Goal: Book appointment/travel/reservation

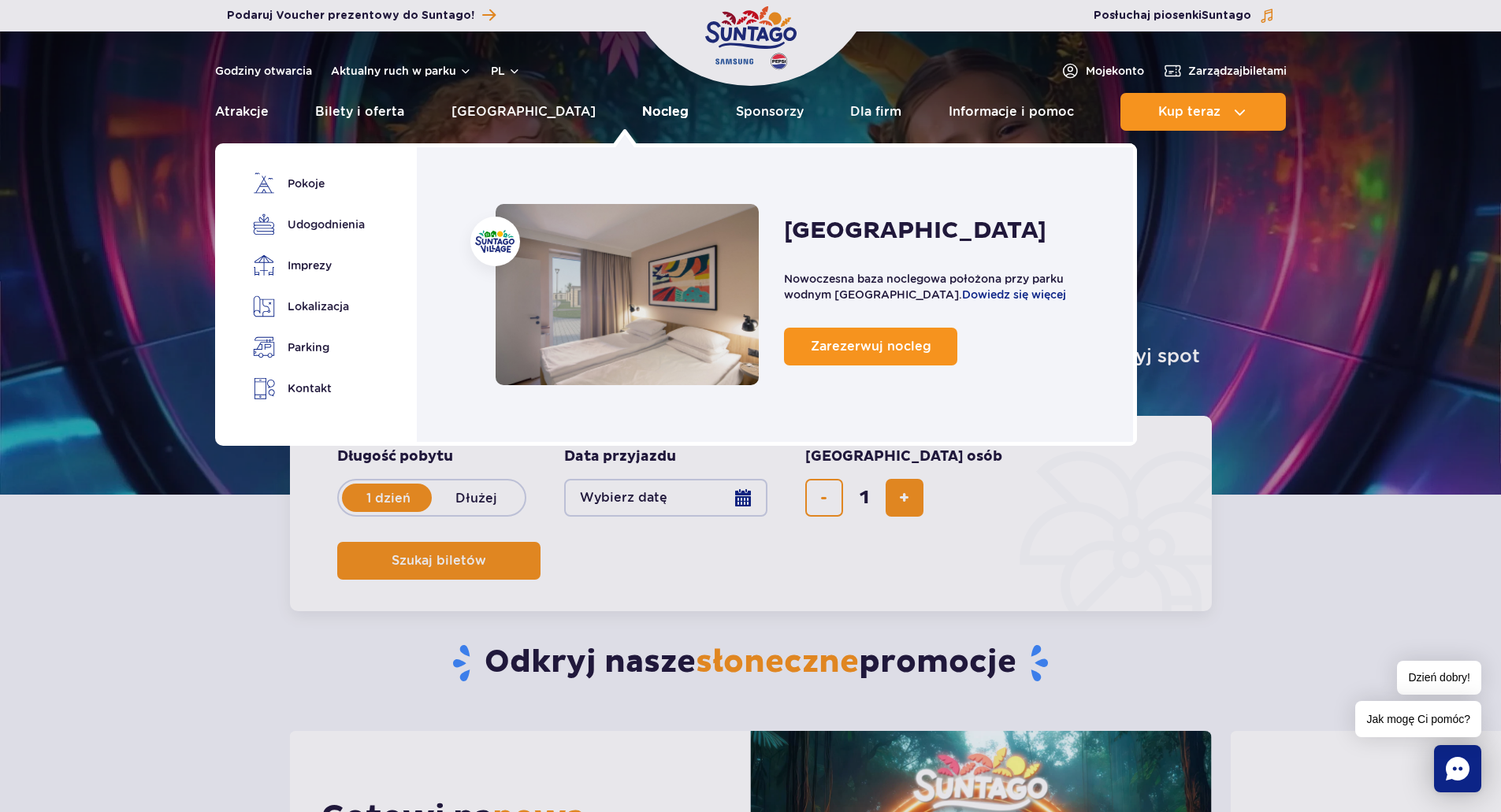
click at [643, 113] on link "Nocleg" at bounding box center [665, 112] width 46 height 38
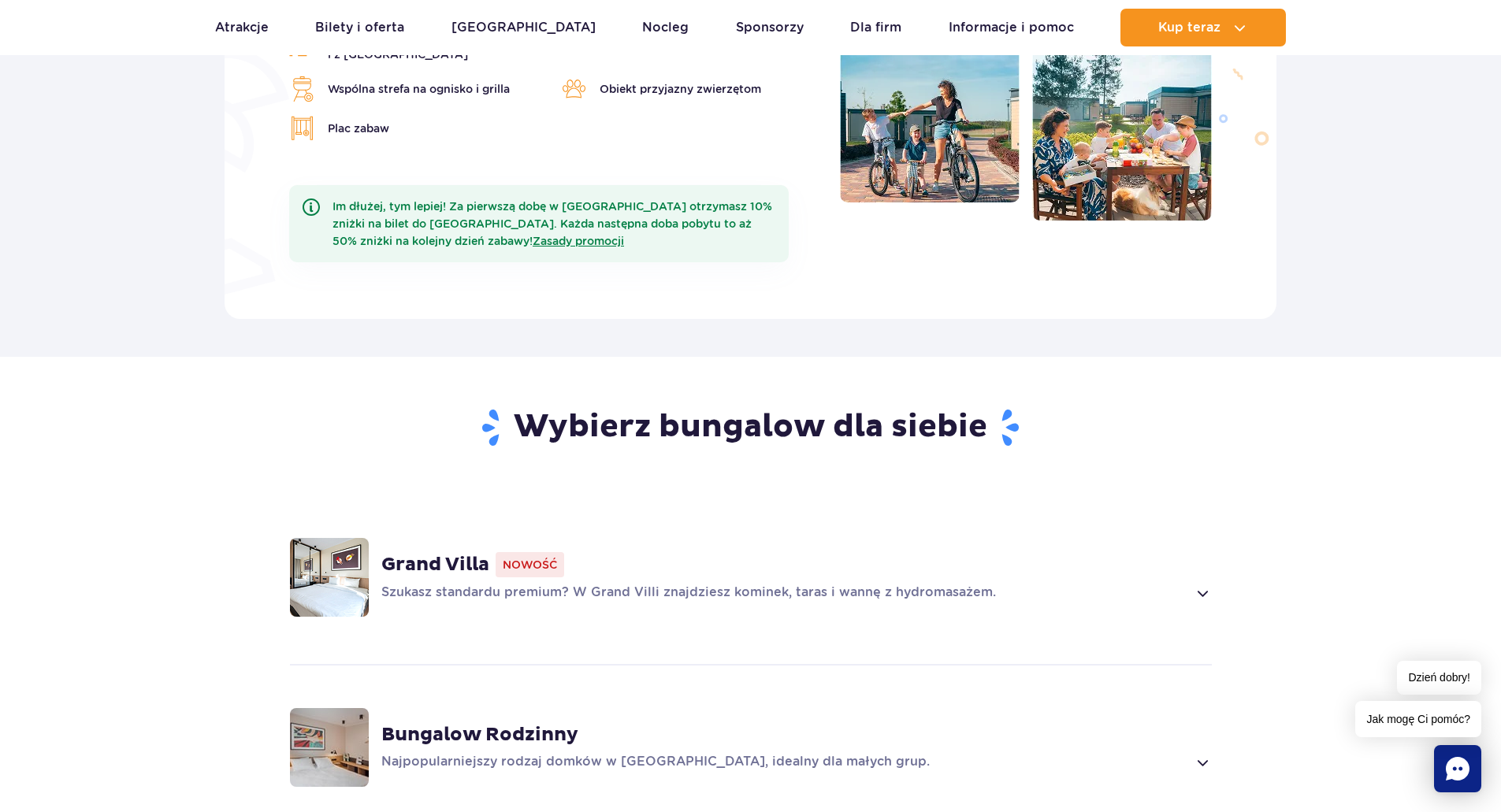
scroll to position [709, 0]
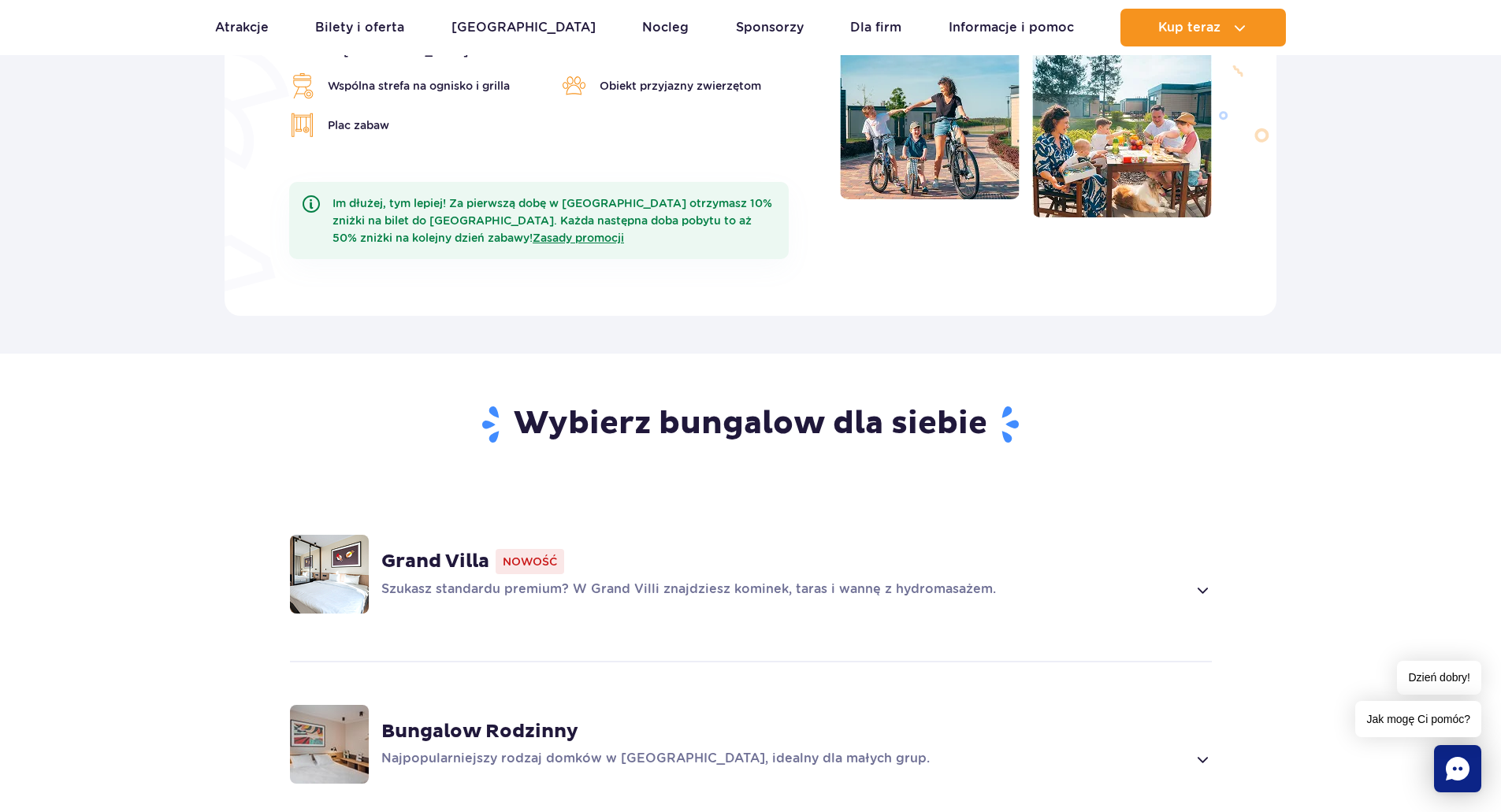
click at [1211, 581] on span at bounding box center [1202, 590] width 18 height 19
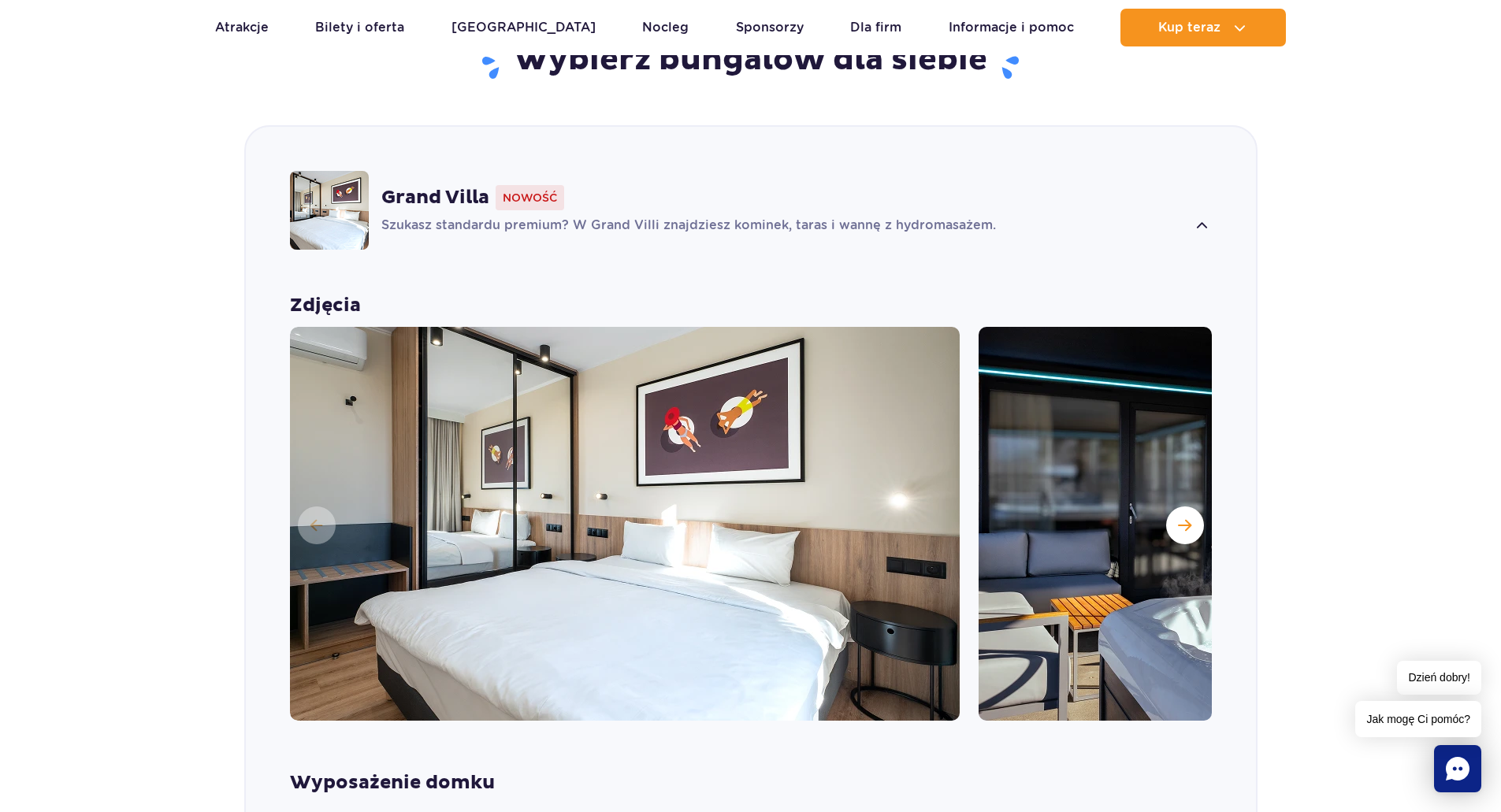
scroll to position [1104, 0]
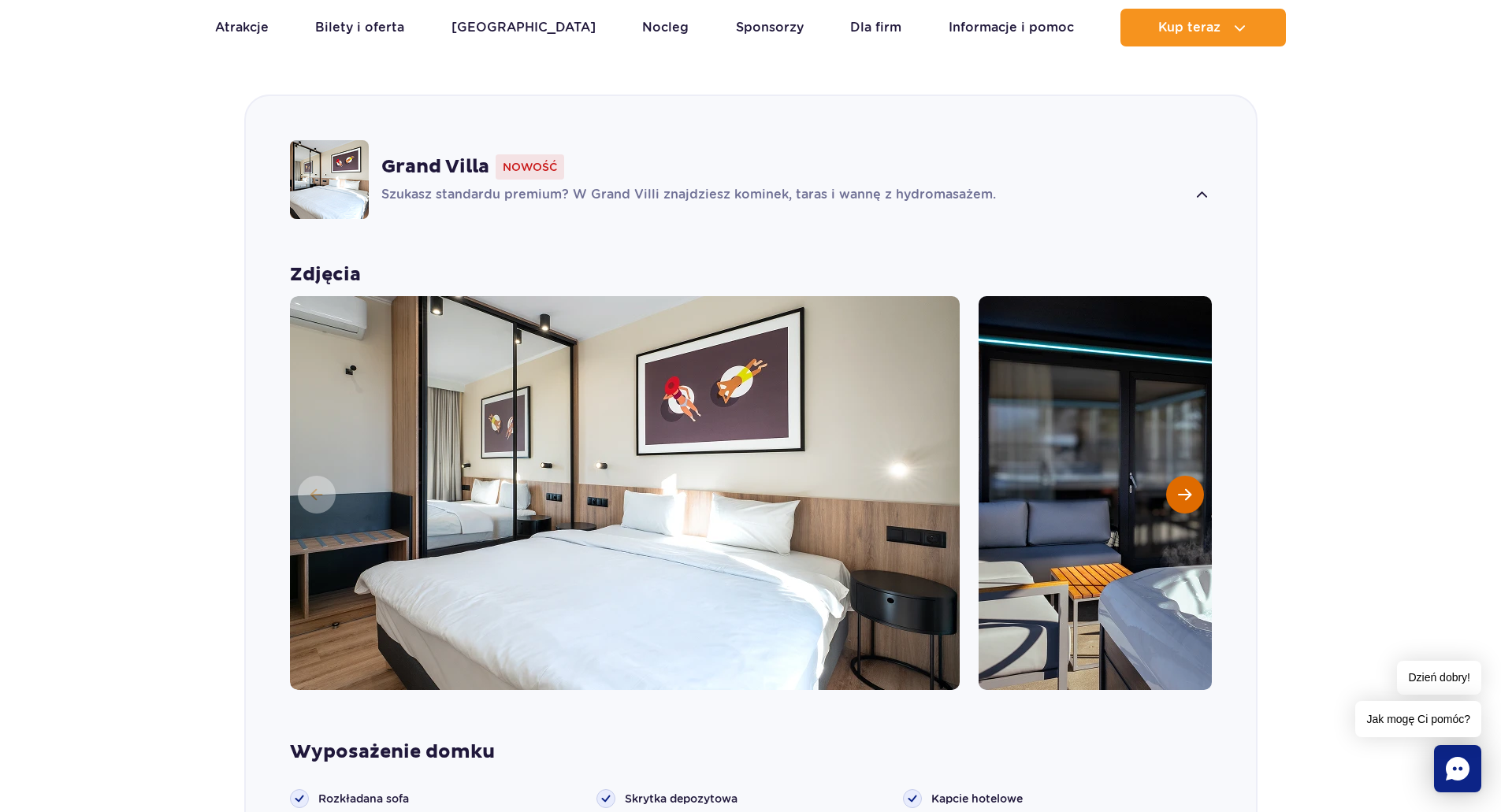
click at [1188, 480] on button "Następny slajd" at bounding box center [1186, 495] width 38 height 38
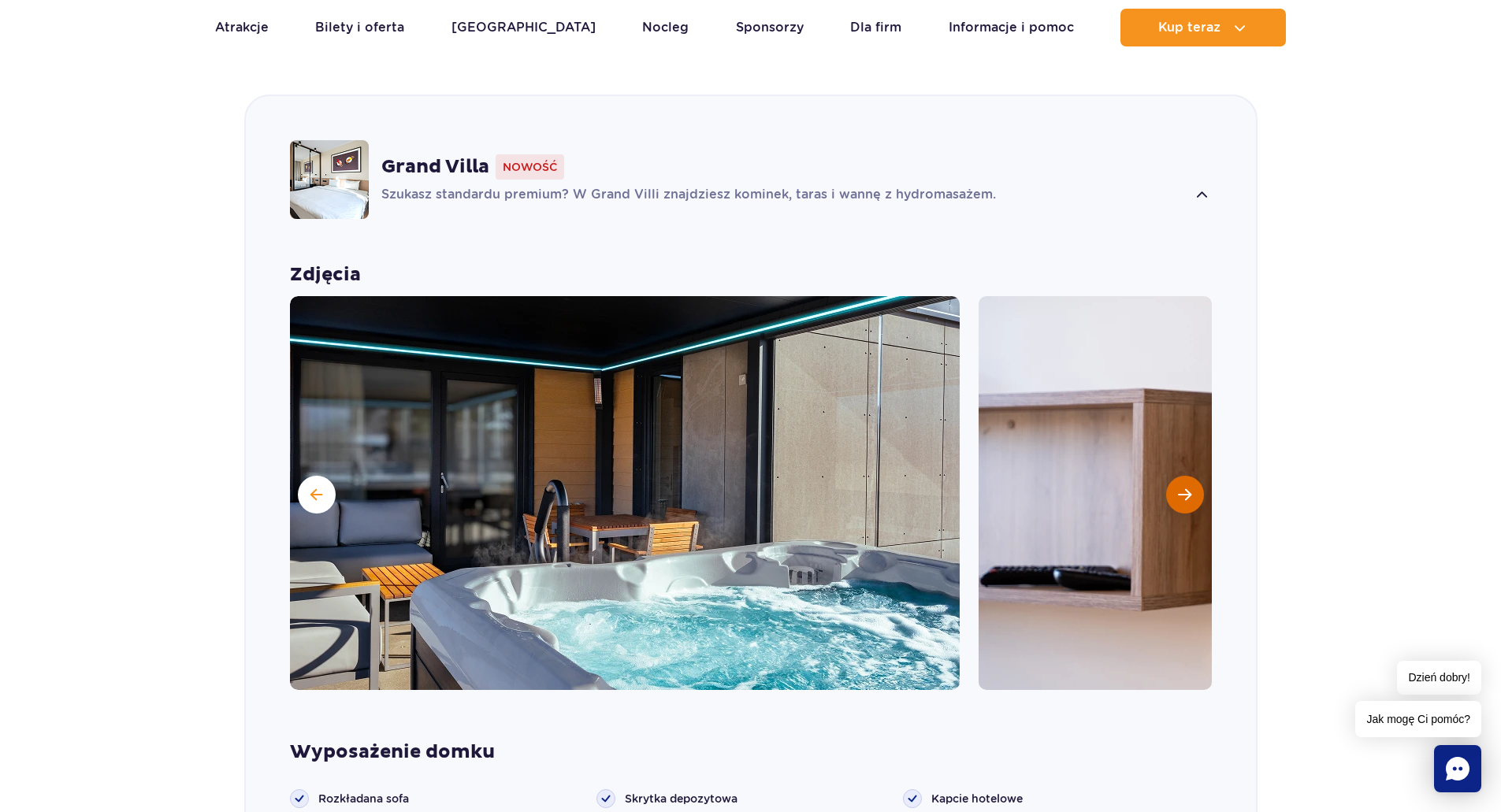
click at [1191, 476] on button "Następny slajd" at bounding box center [1186, 495] width 38 height 38
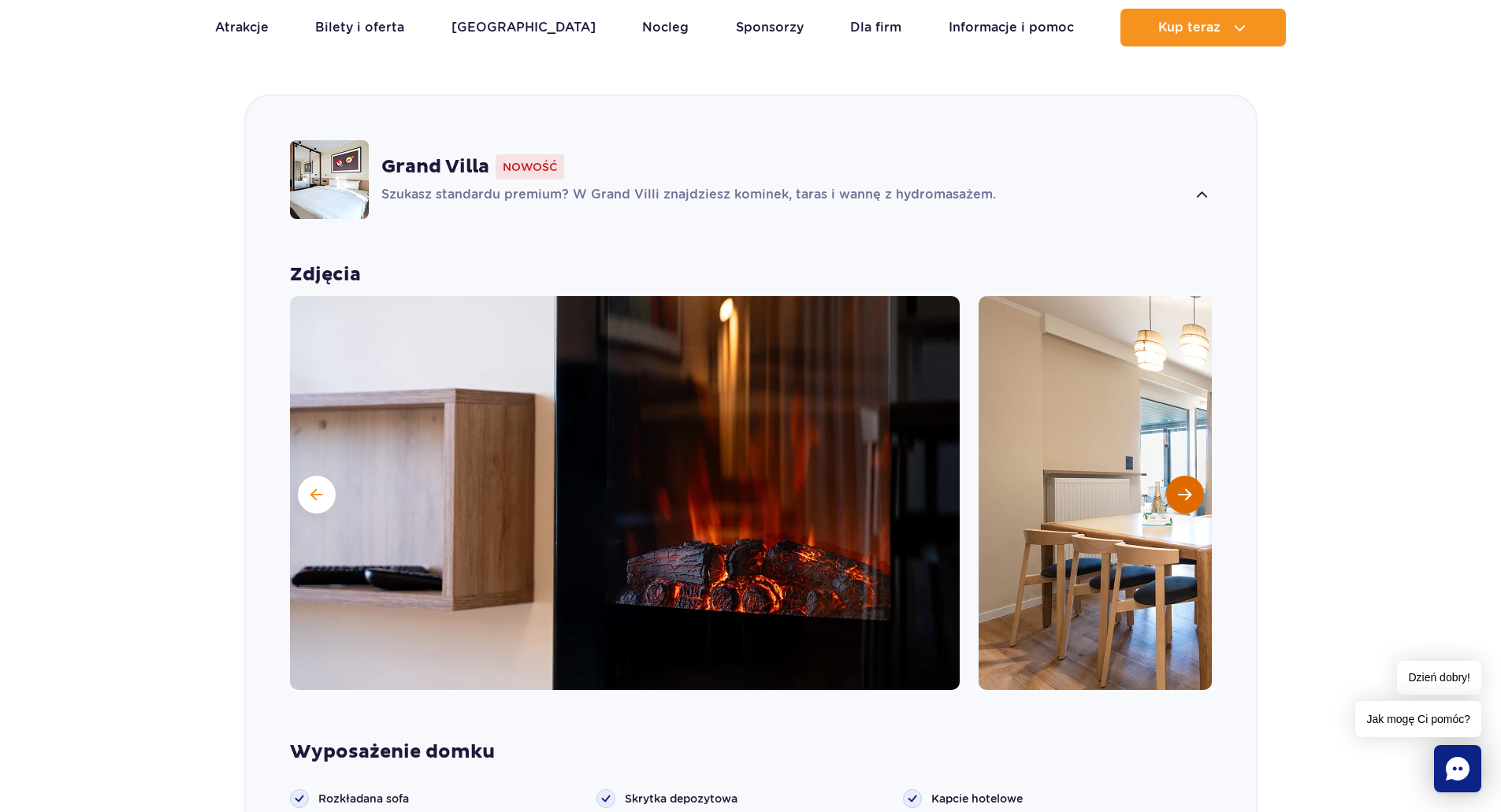
click at [1191, 476] on button "Następny slajd" at bounding box center [1186, 495] width 38 height 38
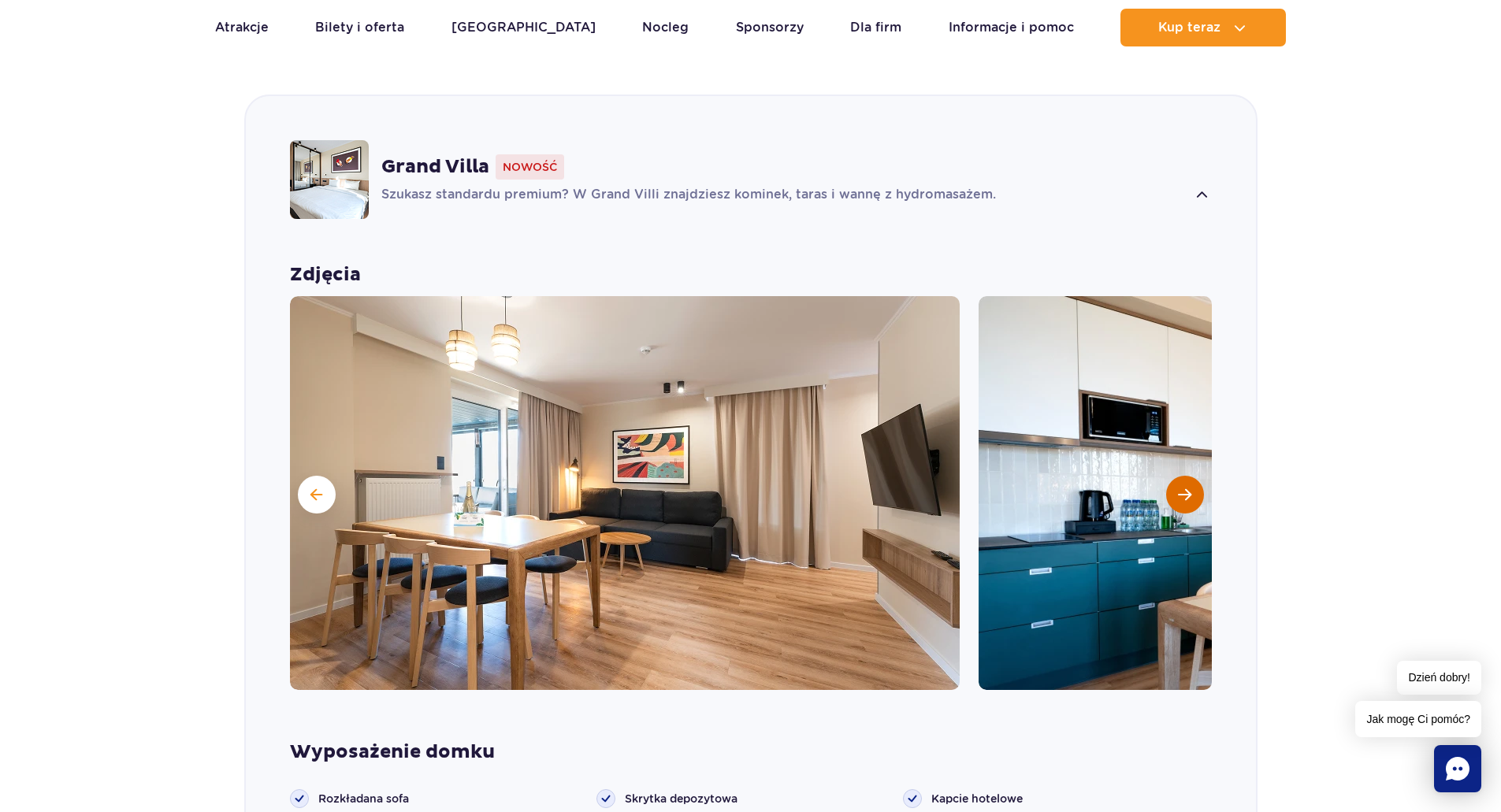
click at [1191, 476] on button "Następny slajd" at bounding box center [1186, 495] width 38 height 38
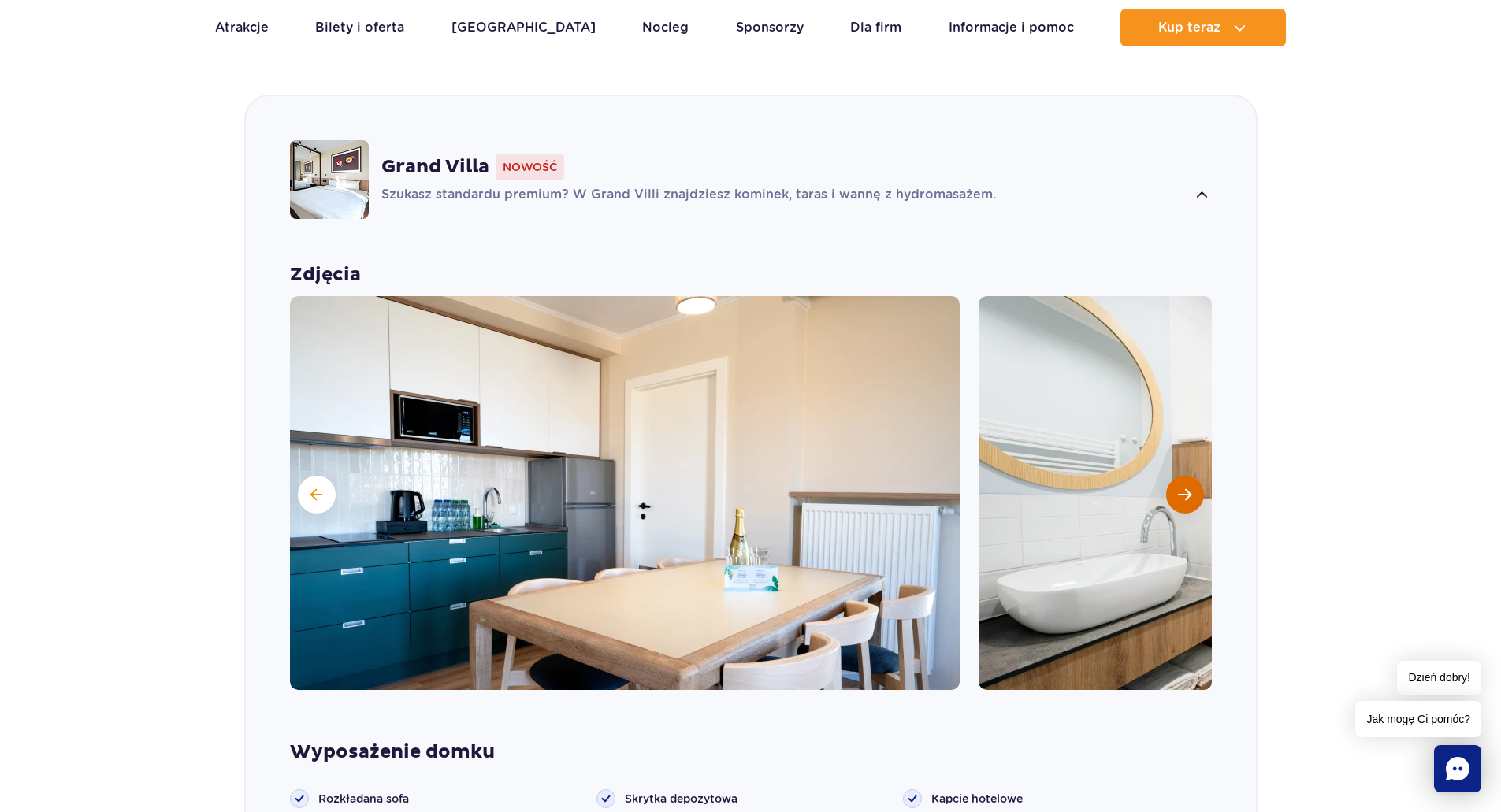
click at [1191, 476] on button "Następny slajd" at bounding box center [1186, 495] width 38 height 38
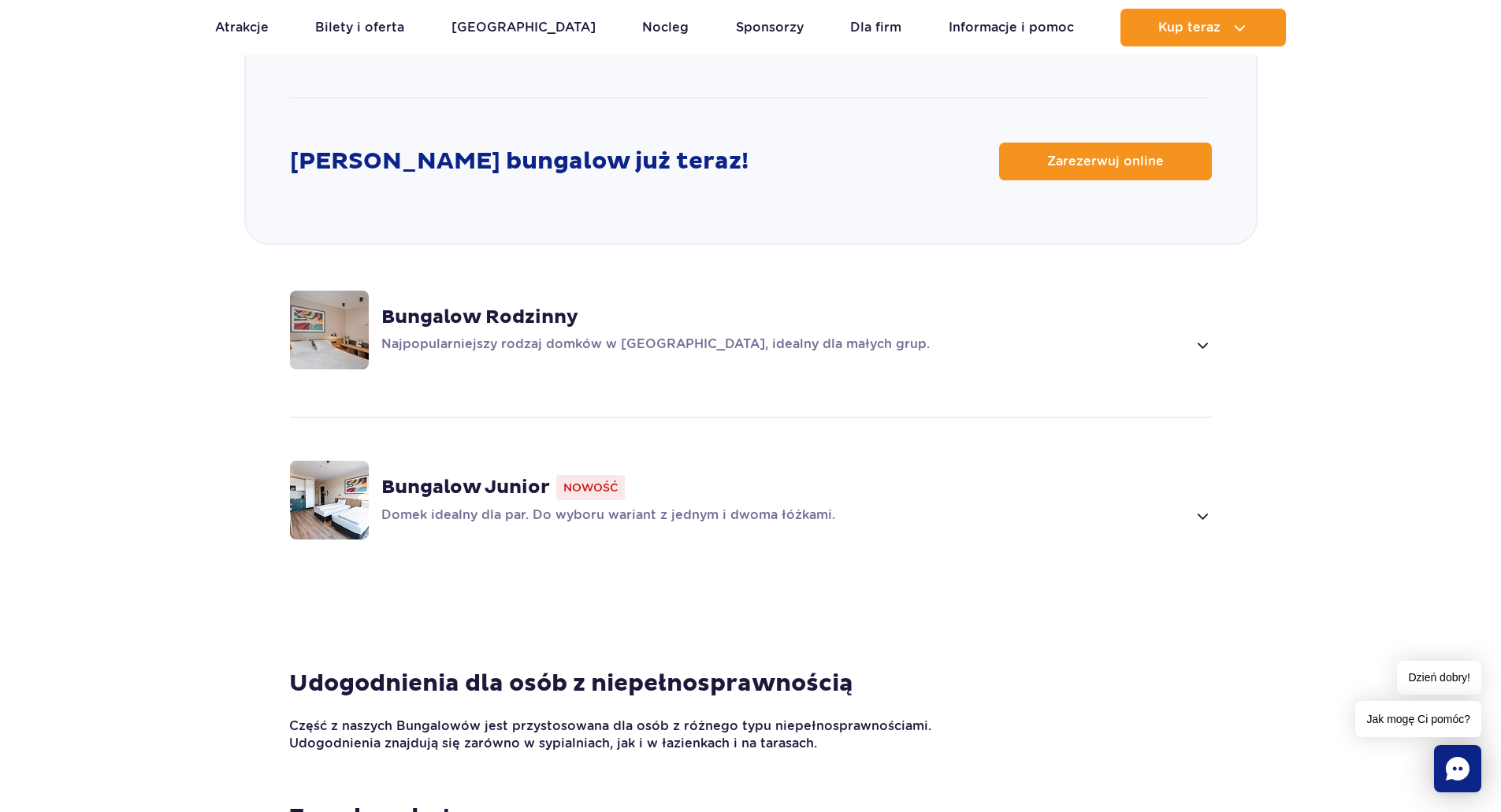
scroll to position [2049, 0]
click at [1194, 506] on span at bounding box center [1202, 515] width 18 height 19
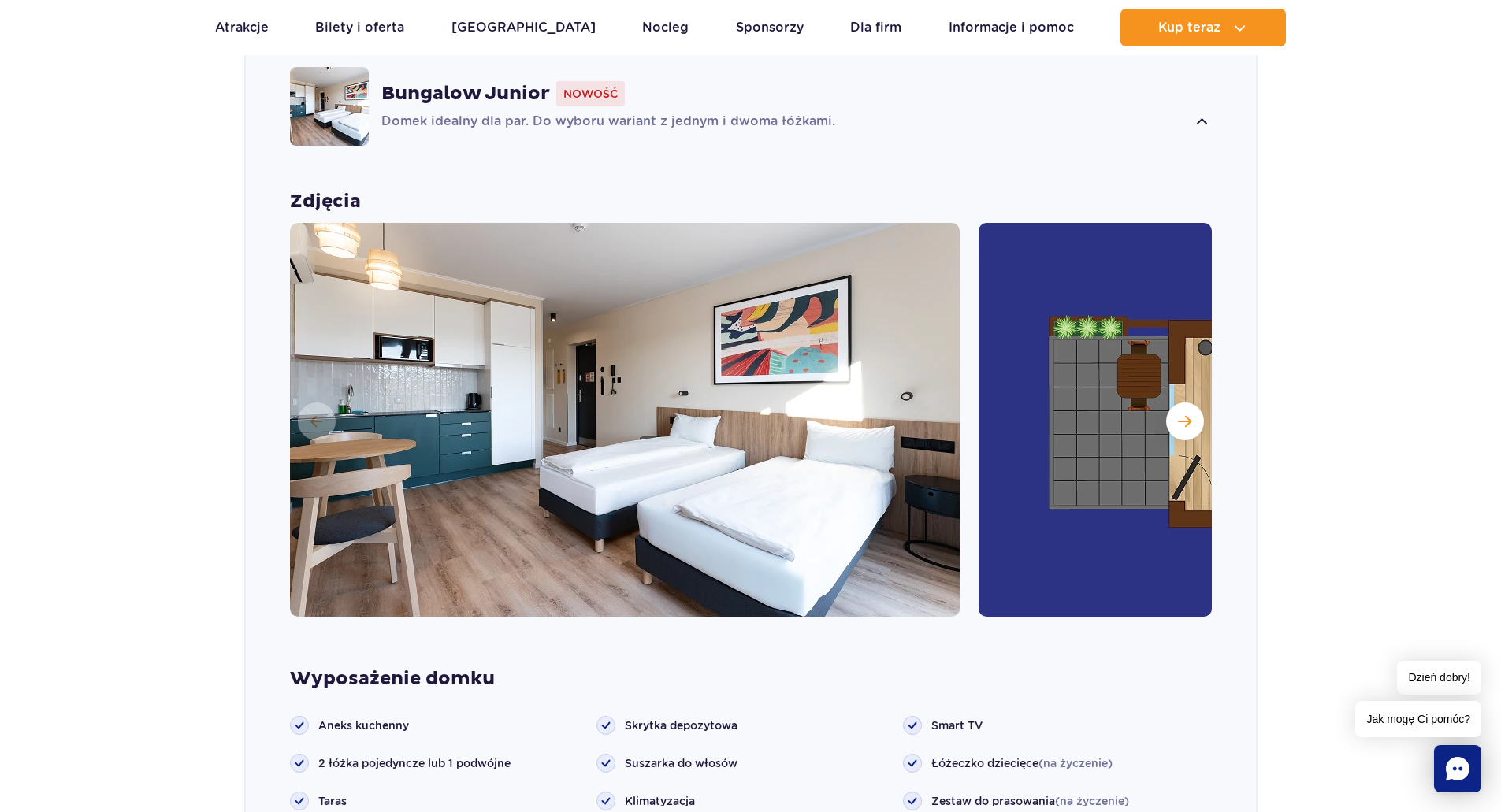
scroll to position [1443, 0]
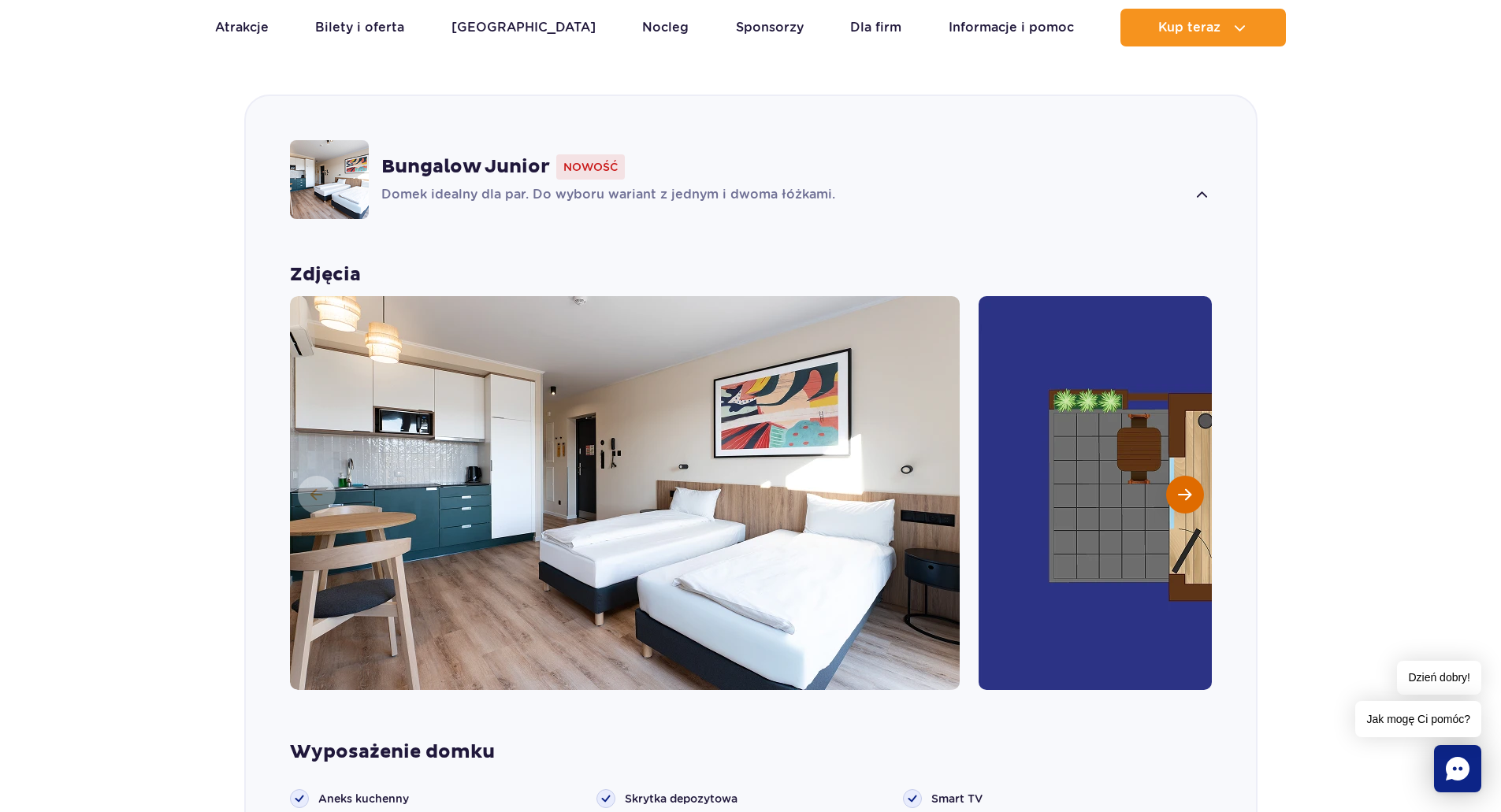
click at [1190, 488] on span "Następny slajd" at bounding box center [1185, 495] width 14 height 14
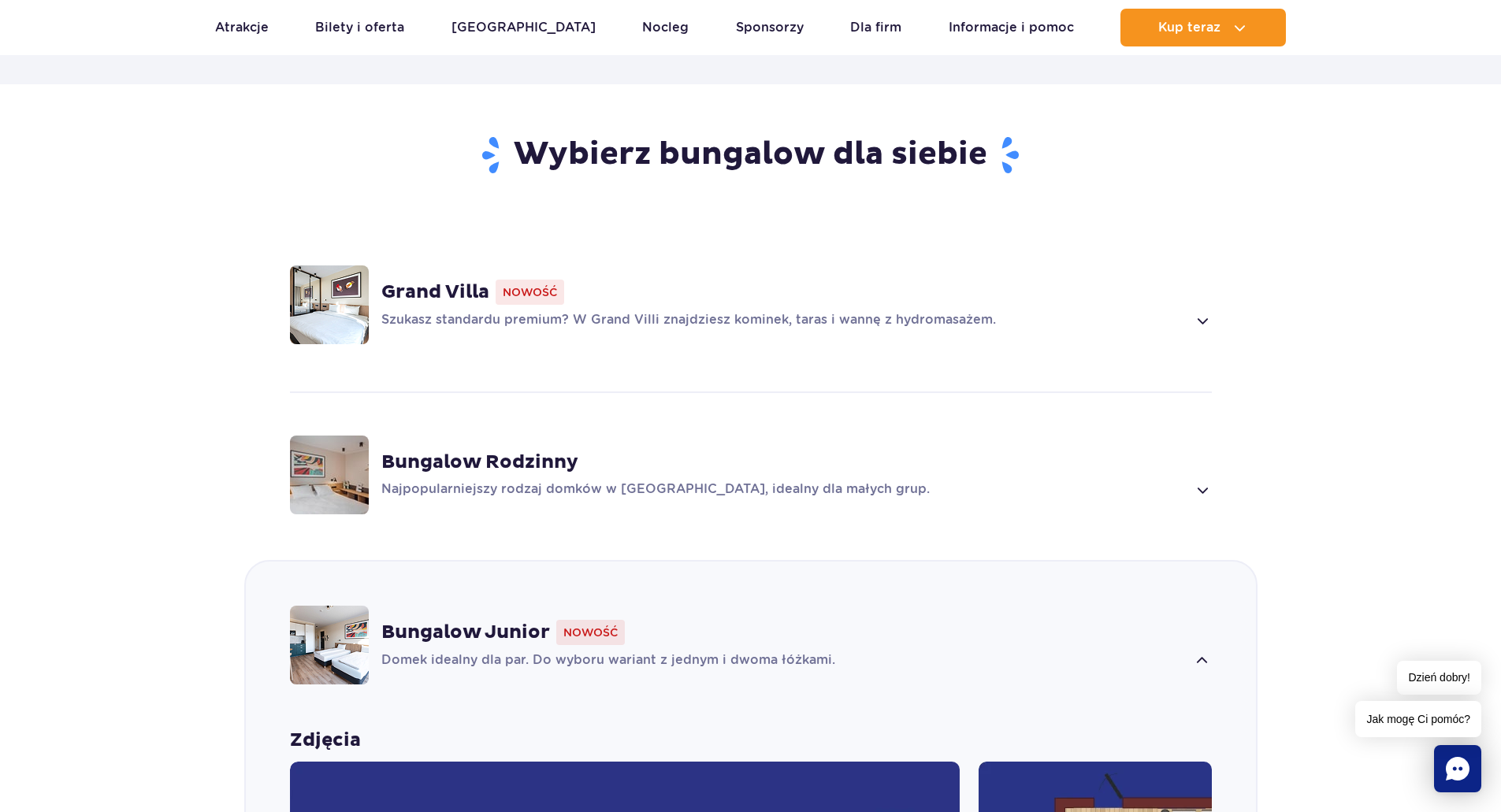
scroll to position [971, 0]
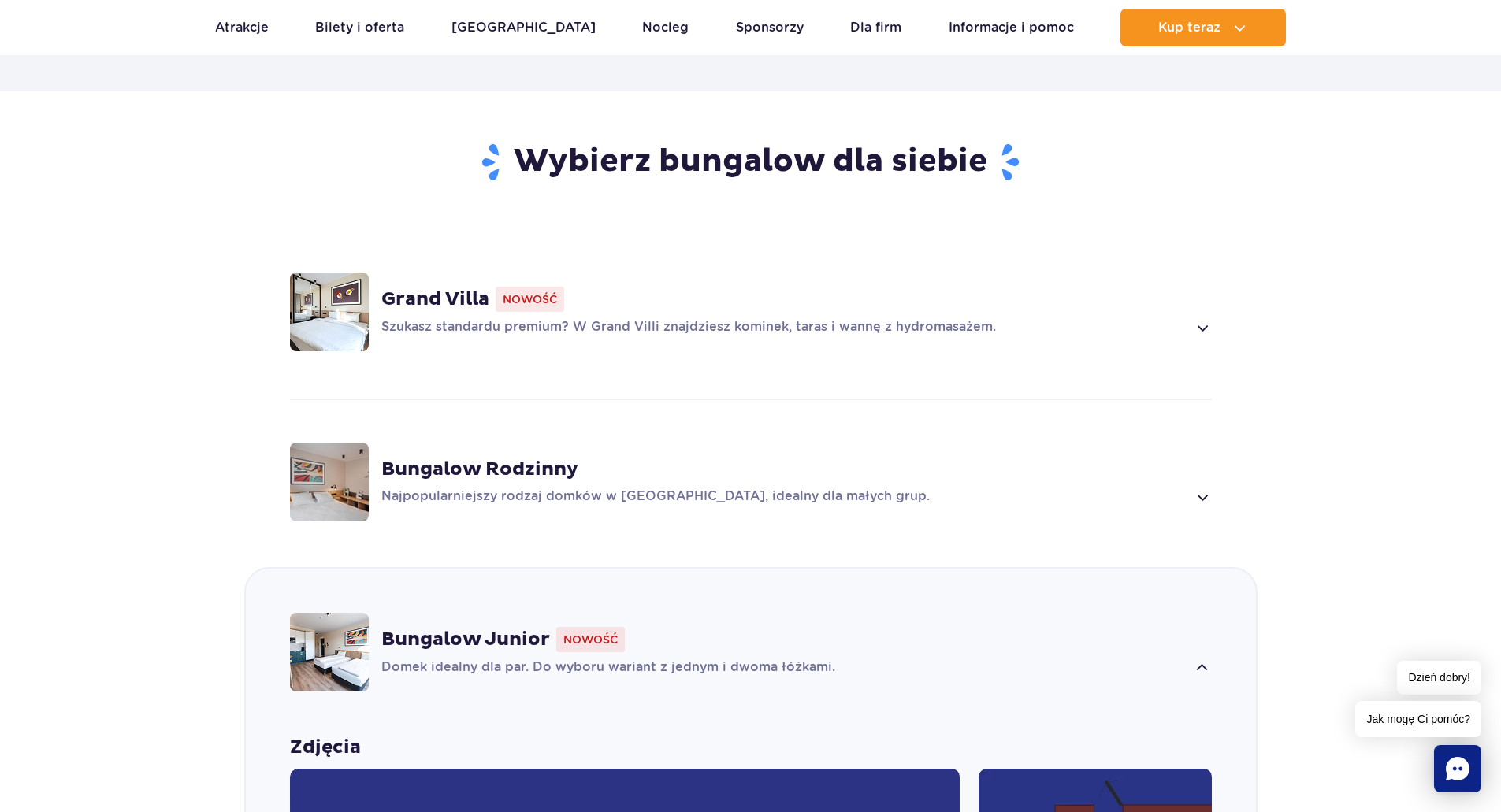
click at [1201, 488] on span at bounding box center [1202, 497] width 18 height 19
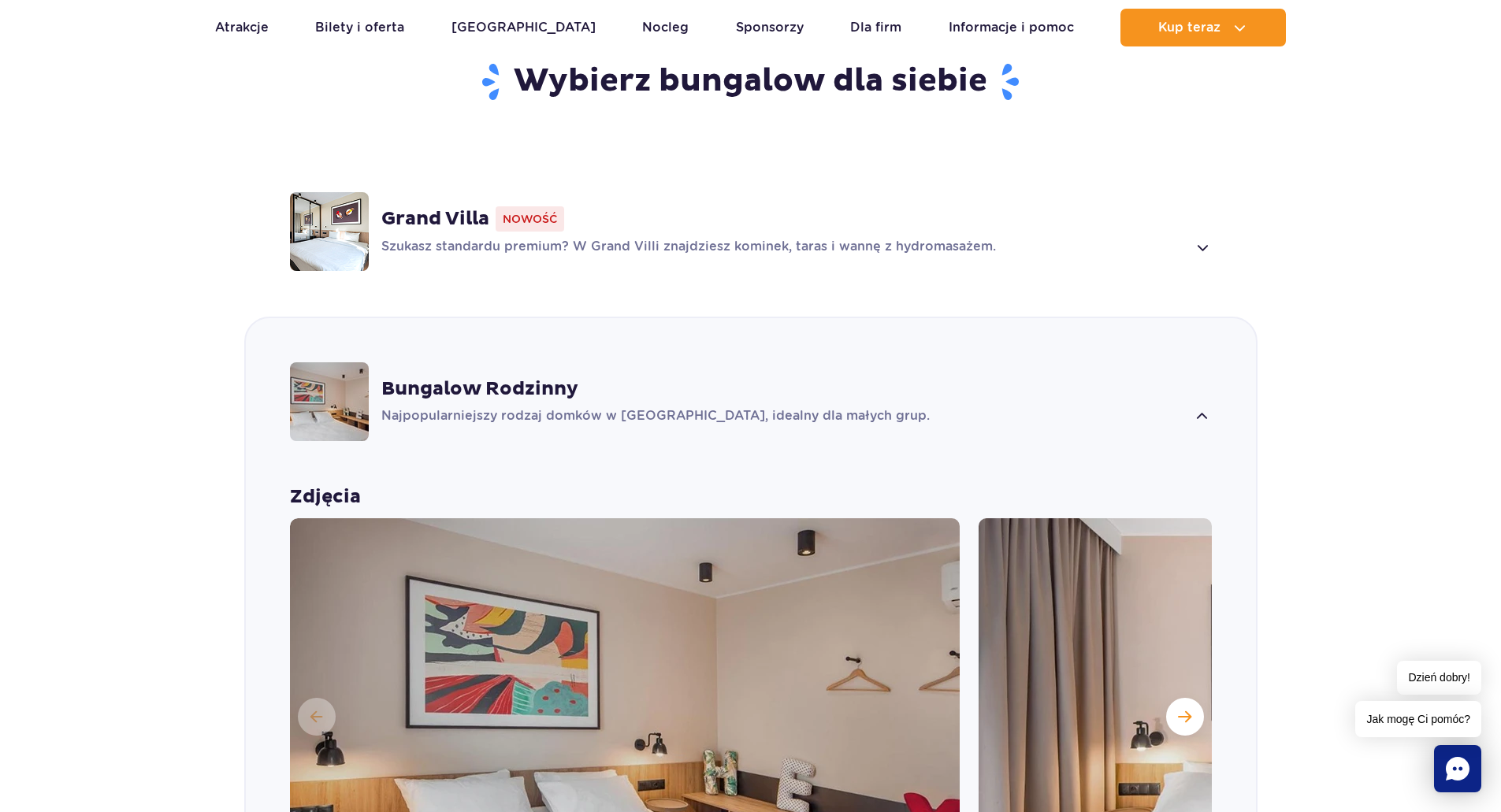
scroll to position [1274, 0]
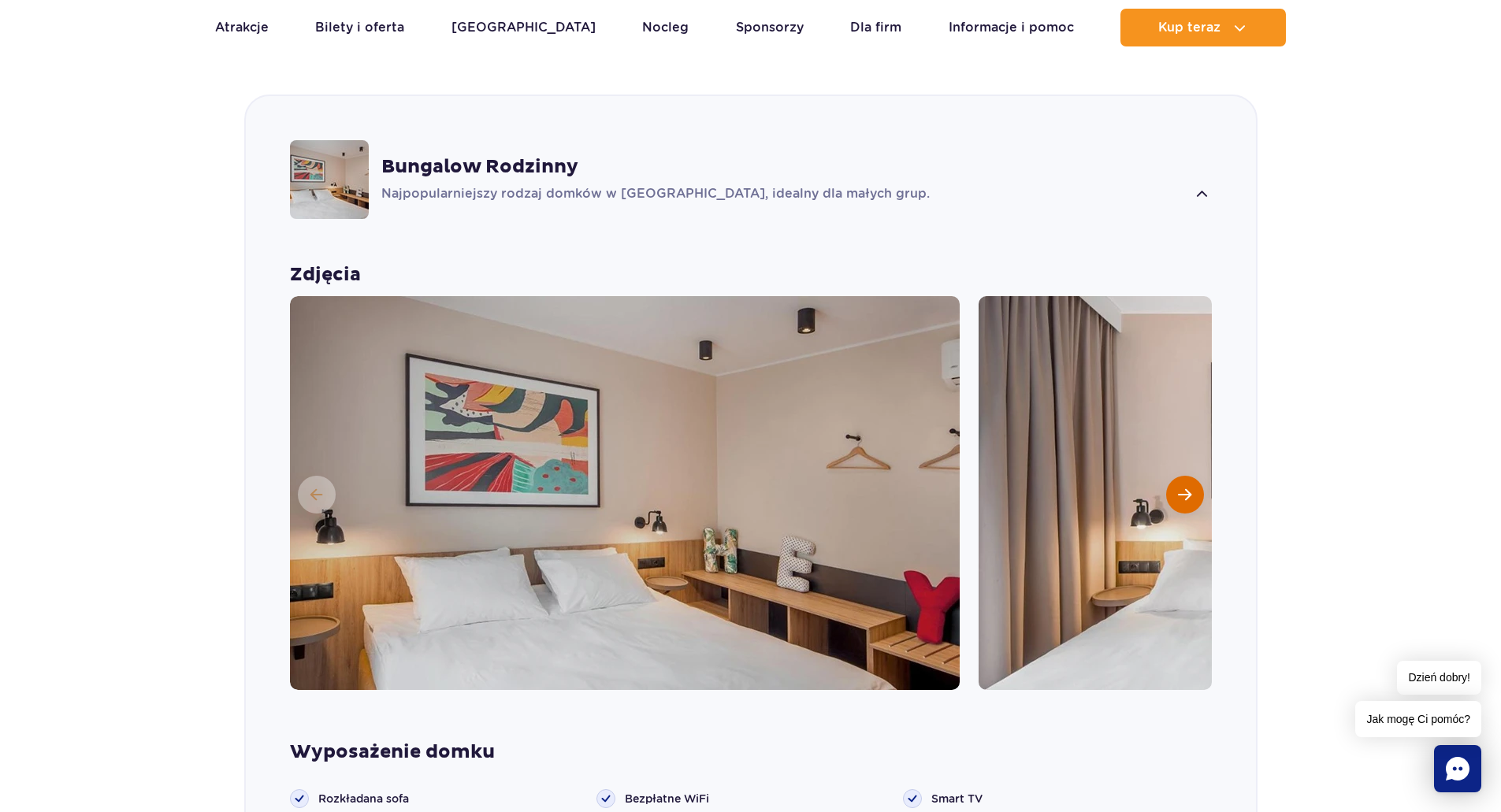
click at [1192, 478] on button "Następny slajd" at bounding box center [1186, 495] width 38 height 38
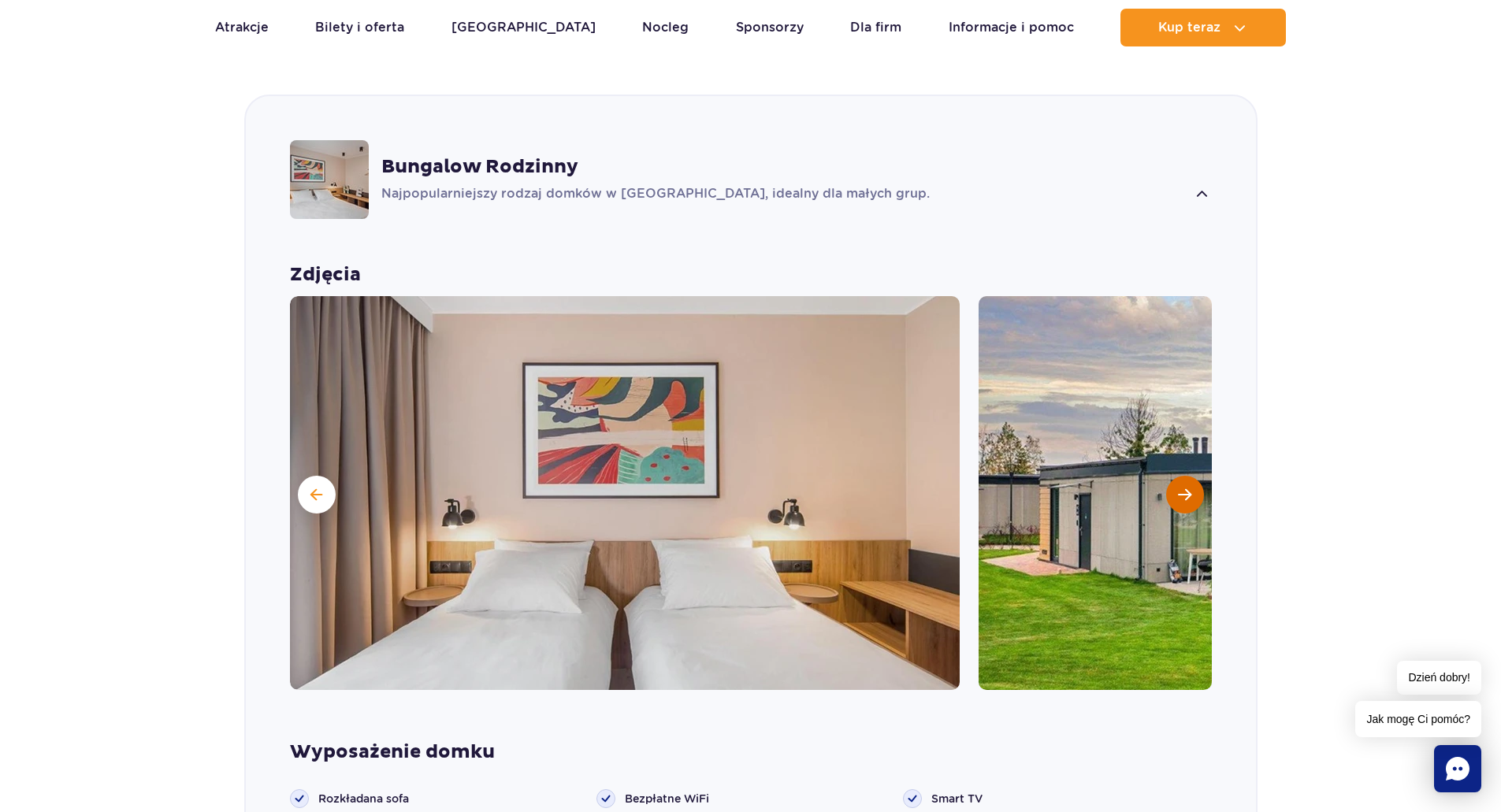
click at [1192, 478] on button "Następny slajd" at bounding box center [1186, 495] width 38 height 38
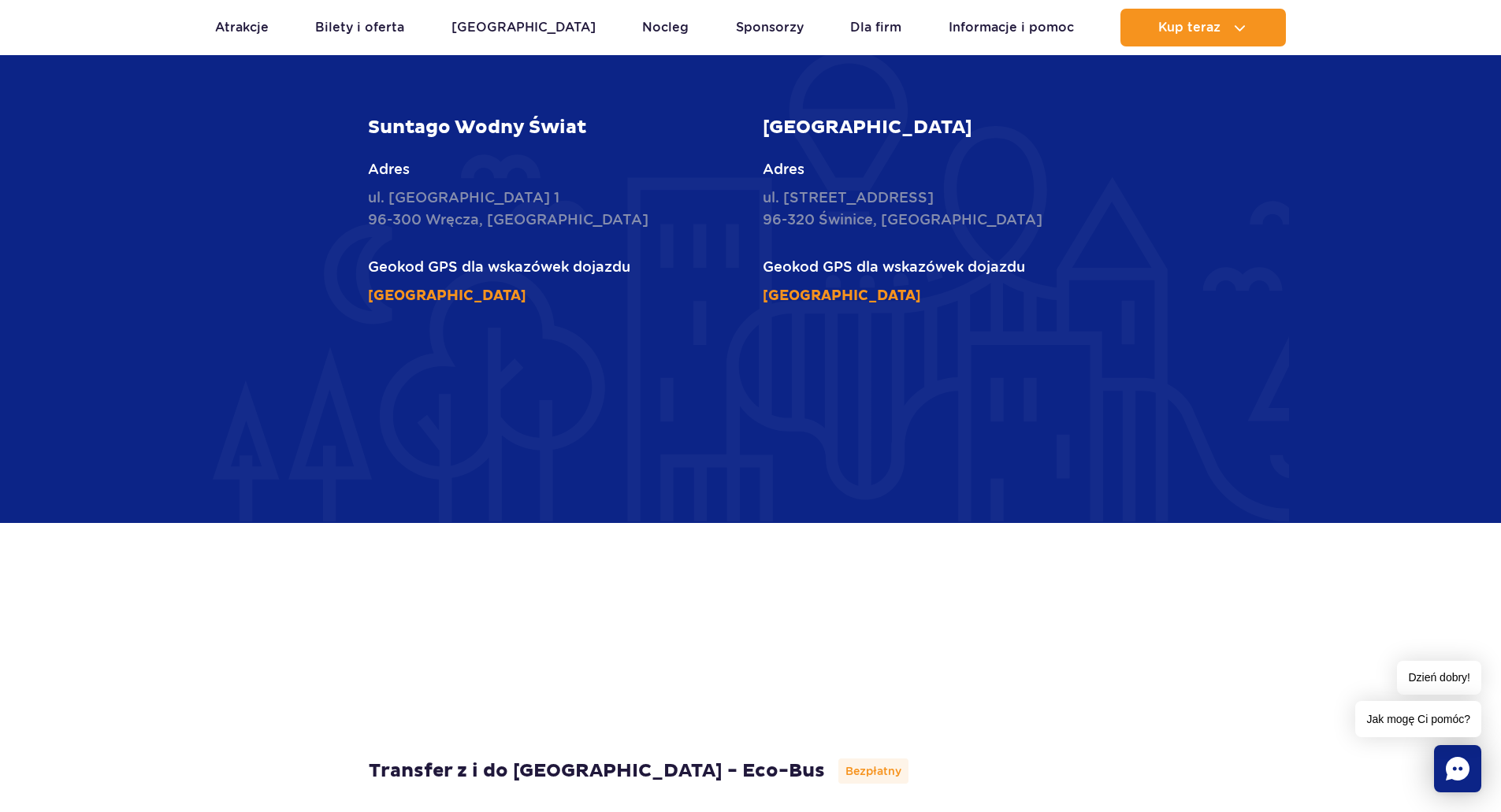
scroll to position [4975, 0]
